Goal: Task Accomplishment & Management: Complete application form

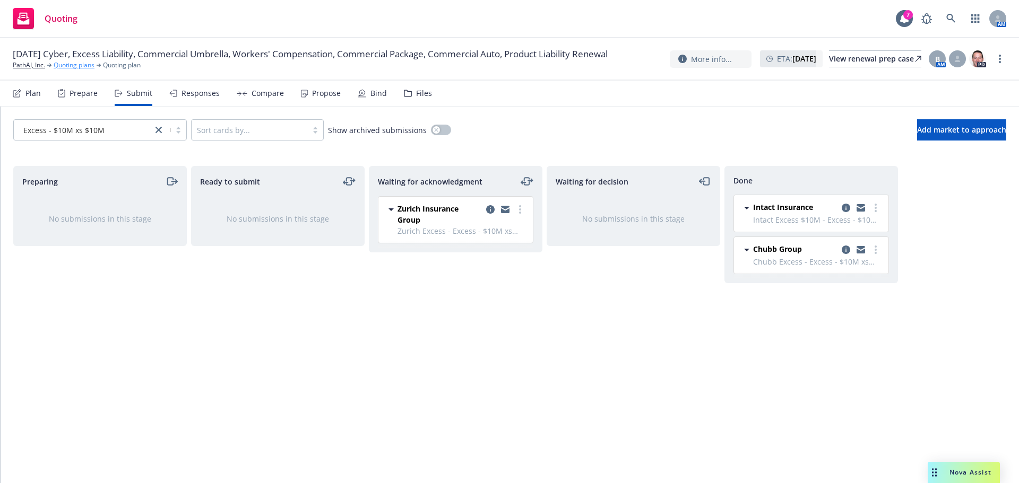
click at [84, 70] on link "Quoting plans" at bounding box center [74, 65] width 41 height 10
